Goal: Information Seeking & Learning: Learn about a topic

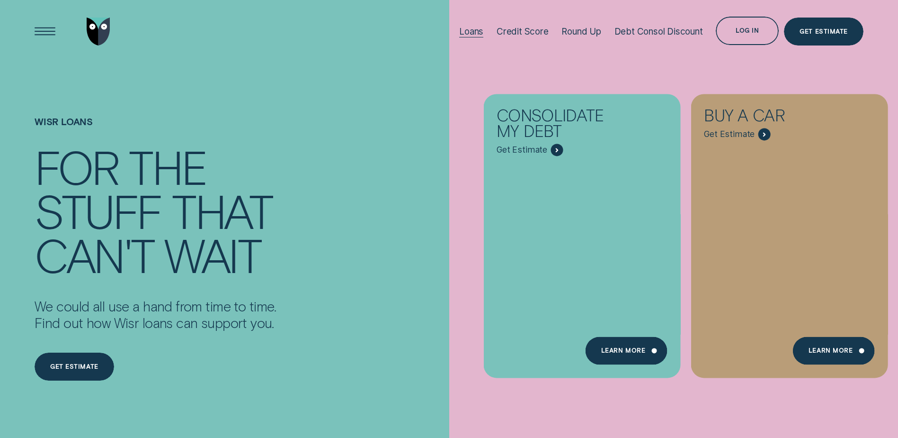
click at [472, 33] on div "Loans" at bounding box center [471, 31] width 24 height 11
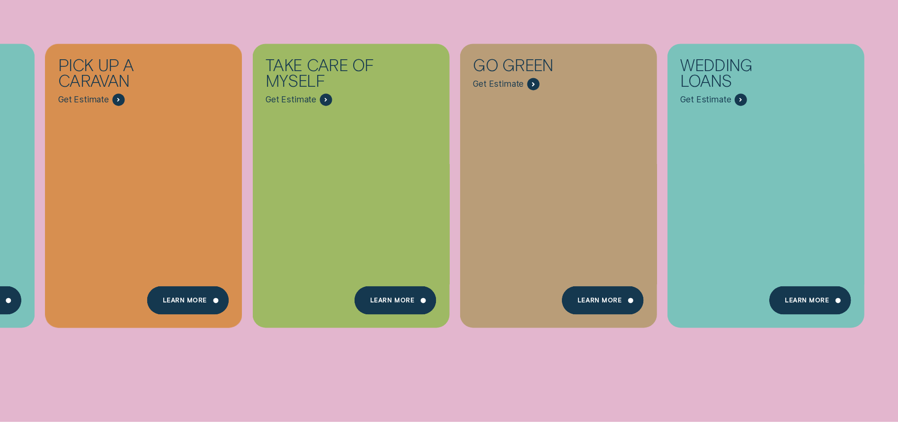
scroll to position [438, 0]
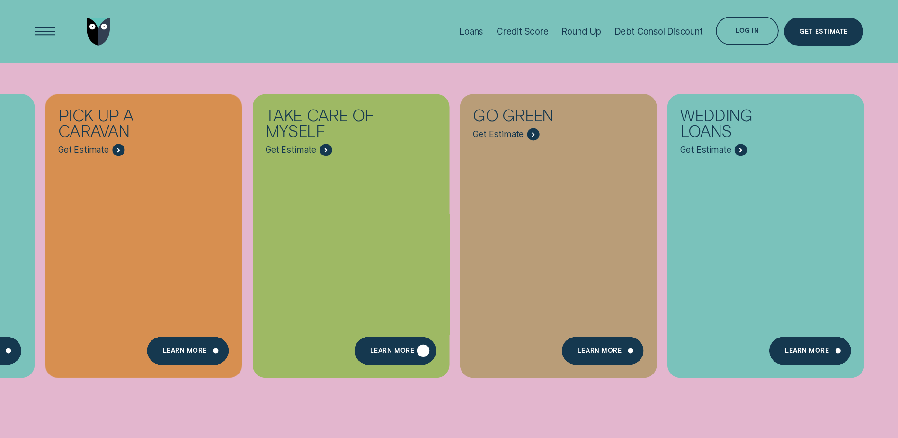
click at [387, 344] on div "Learn more" at bounding box center [396, 350] width 82 height 28
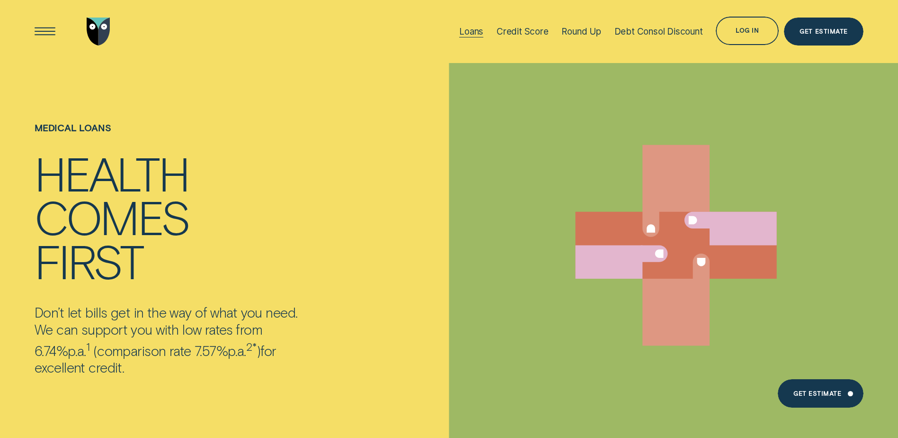
click at [472, 34] on div "Loans" at bounding box center [471, 31] width 24 height 11
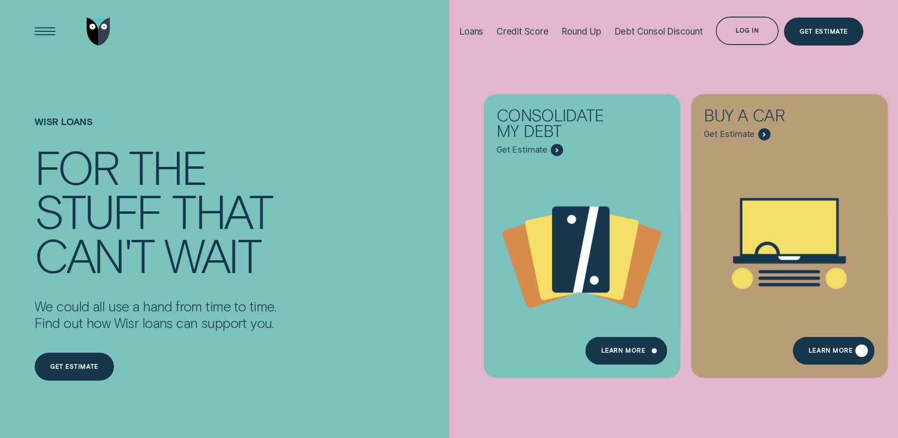
click at [845, 350] on div "Learn More" at bounding box center [831, 352] width 44 height 6
